Goal: Navigation & Orientation: Find specific page/section

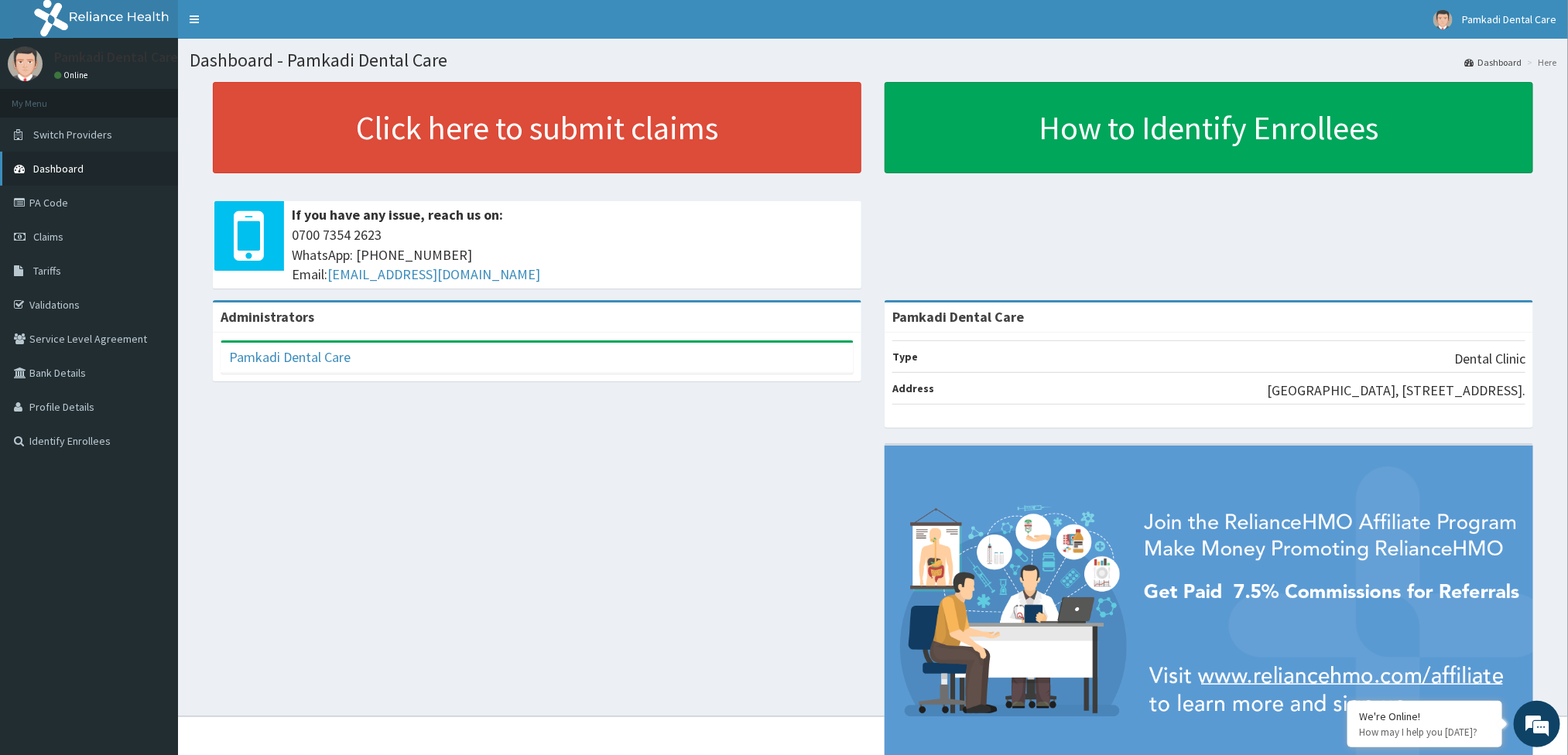
click at [89, 165] on link "Dashboard" at bounding box center [89, 169] width 178 height 34
click at [75, 163] on span "Dashboard" at bounding box center [58, 169] width 51 height 14
click at [70, 193] on link "PA Code" at bounding box center [89, 202] width 178 height 34
